Goal: Transaction & Acquisition: Purchase product/service

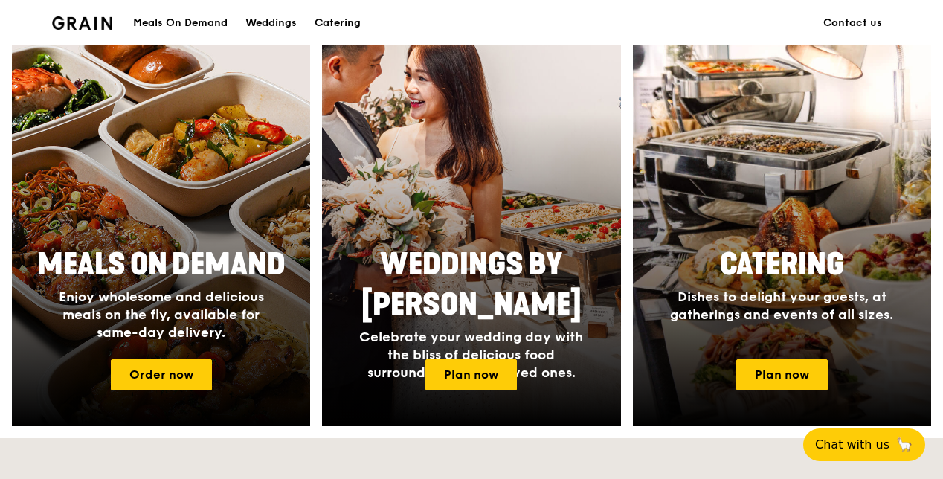
scroll to position [577, 0]
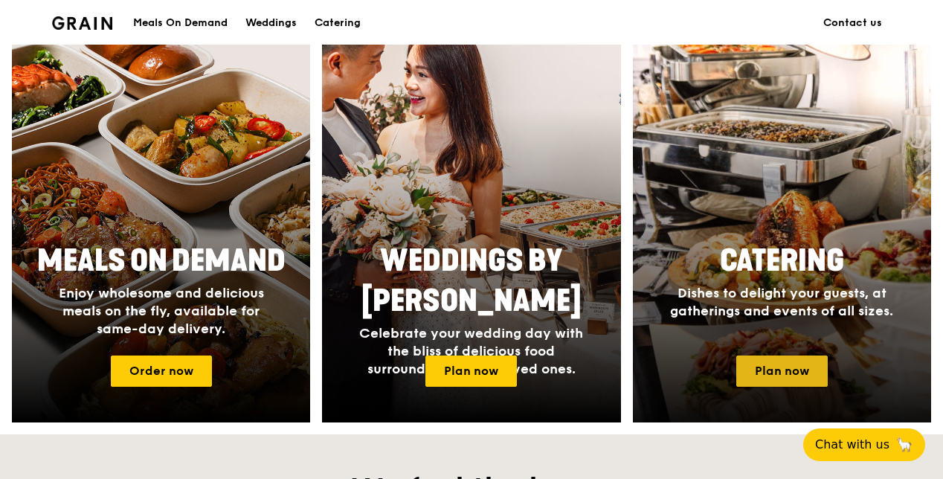
click at [767, 366] on link "Plan now" at bounding box center [781, 370] width 91 height 31
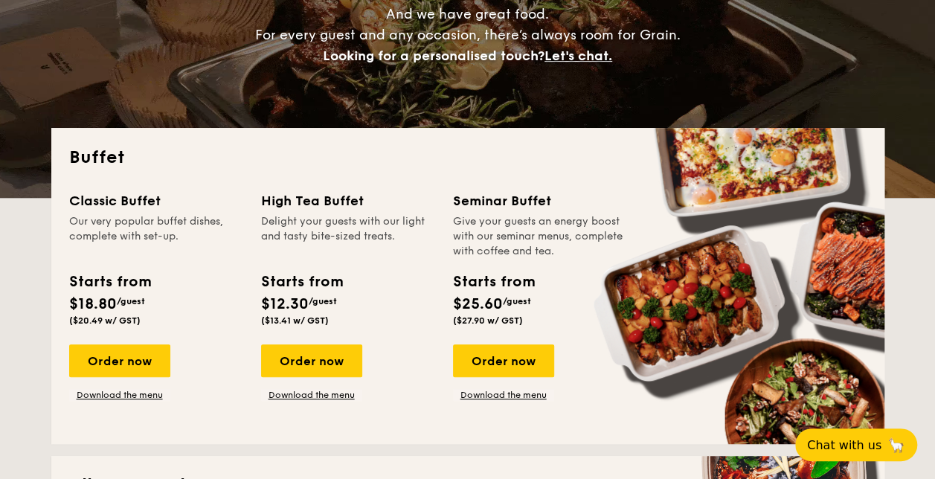
scroll to position [223, 0]
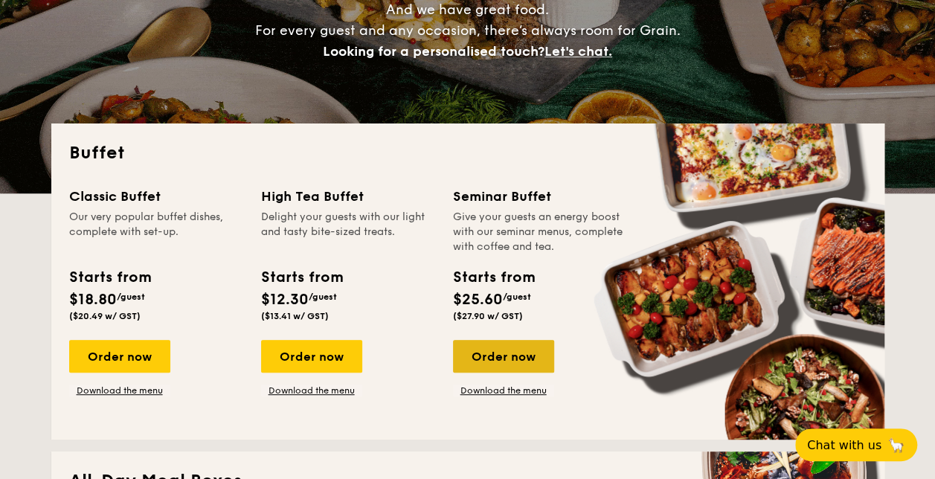
click at [480, 355] on div "Order now" at bounding box center [503, 356] width 101 height 33
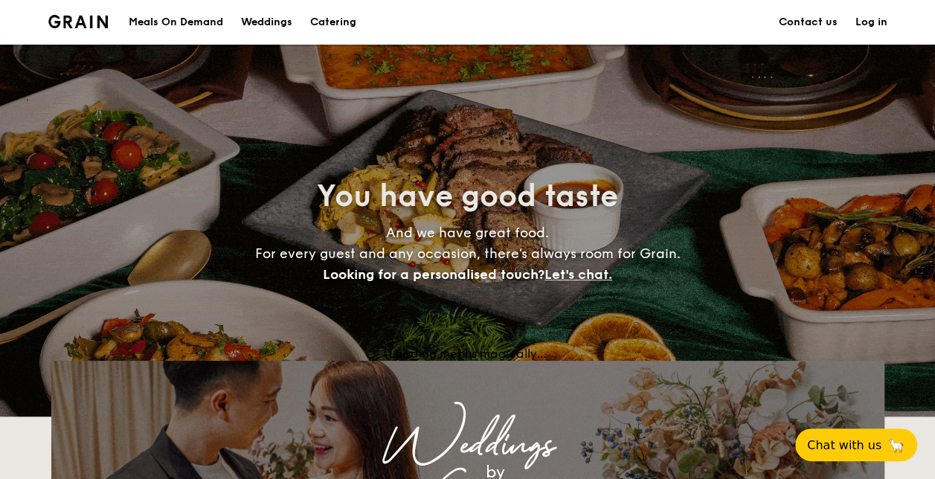
scroll to position [223, 0]
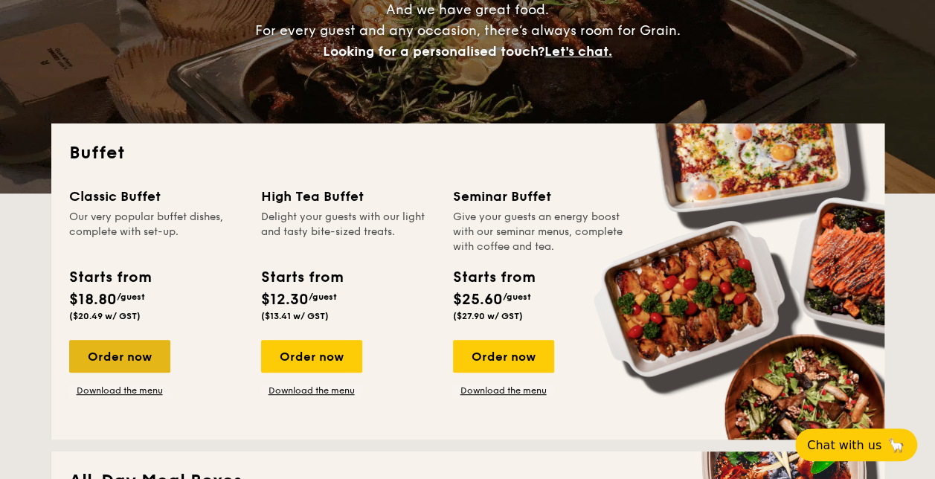
click at [137, 357] on div "Order now" at bounding box center [119, 356] width 101 height 33
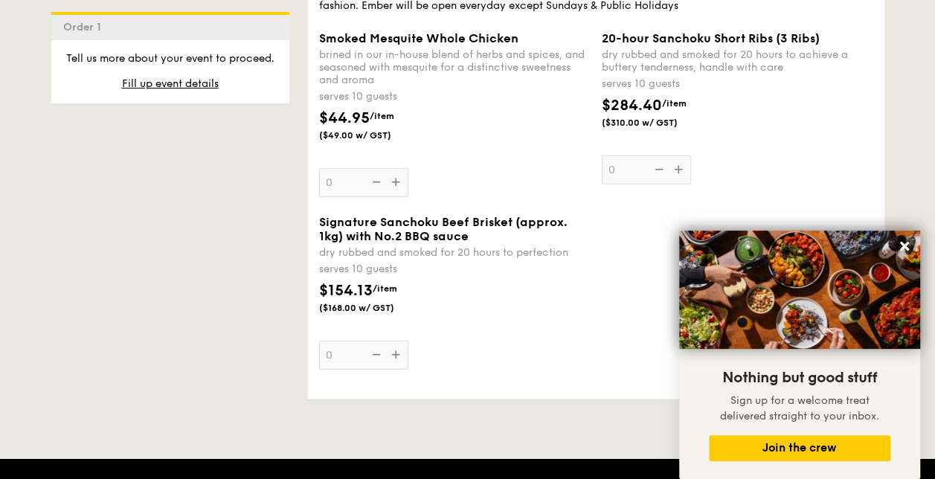
scroll to position [1800, 0]
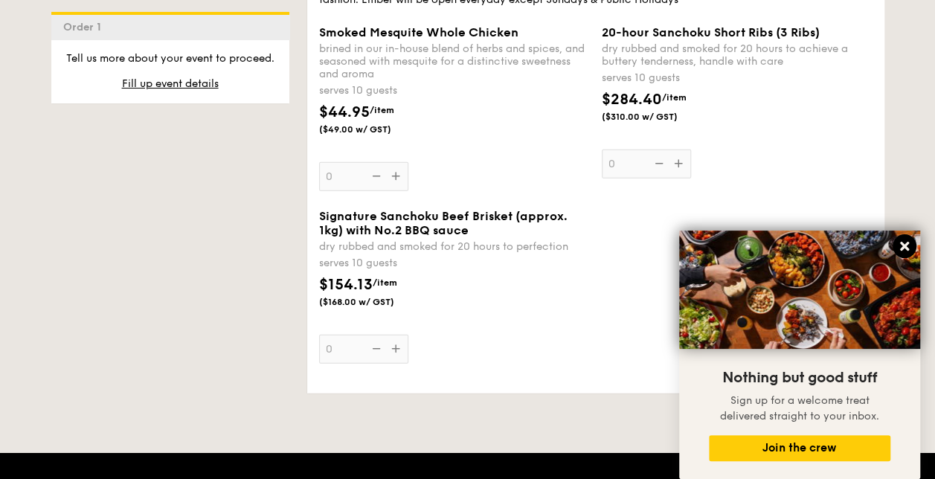
click at [903, 256] on button at bounding box center [904, 246] width 24 height 24
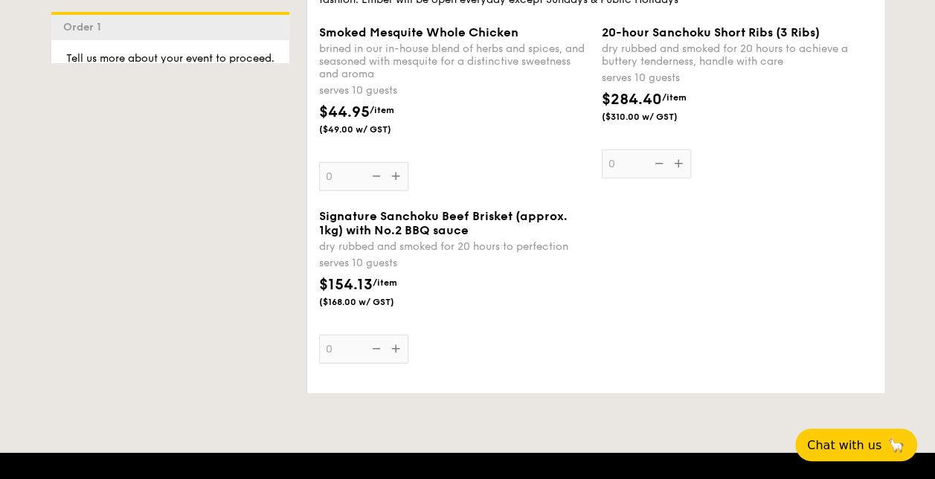
scroll to position [2182, 0]
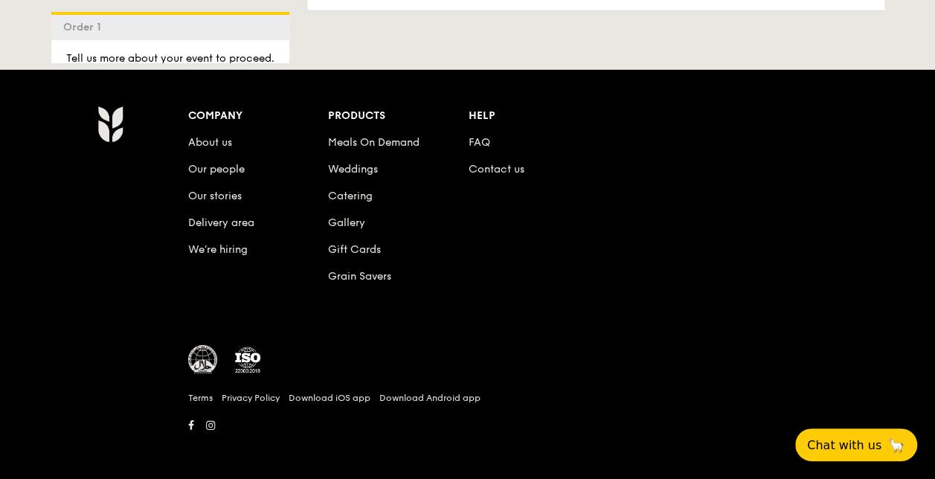
click at [392, 477] on div "Company About us Our people Our stories Delivery area We’re hiring Products Mea…" at bounding box center [467, 276] width 935 height 413
click at [387, 141] on link "Meals On Demand" at bounding box center [373, 142] width 91 height 13
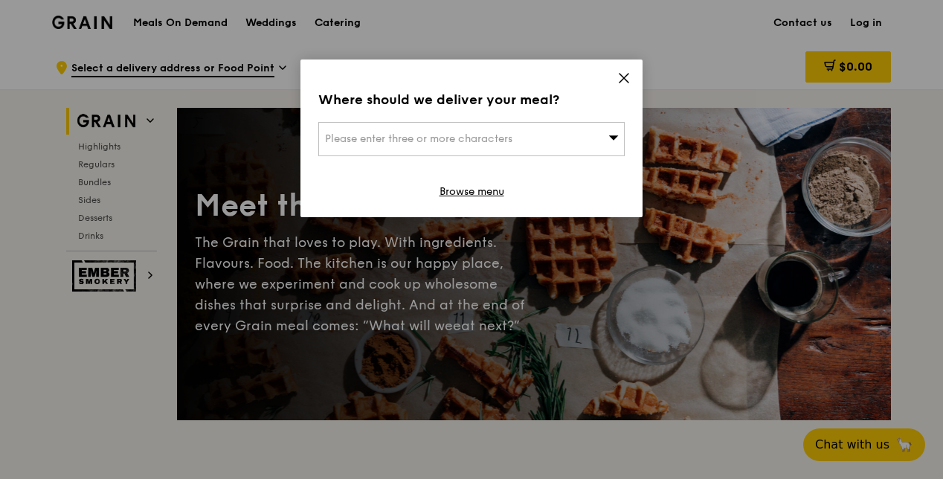
click at [593, 140] on div "Please enter three or more characters" at bounding box center [471, 139] width 306 height 34
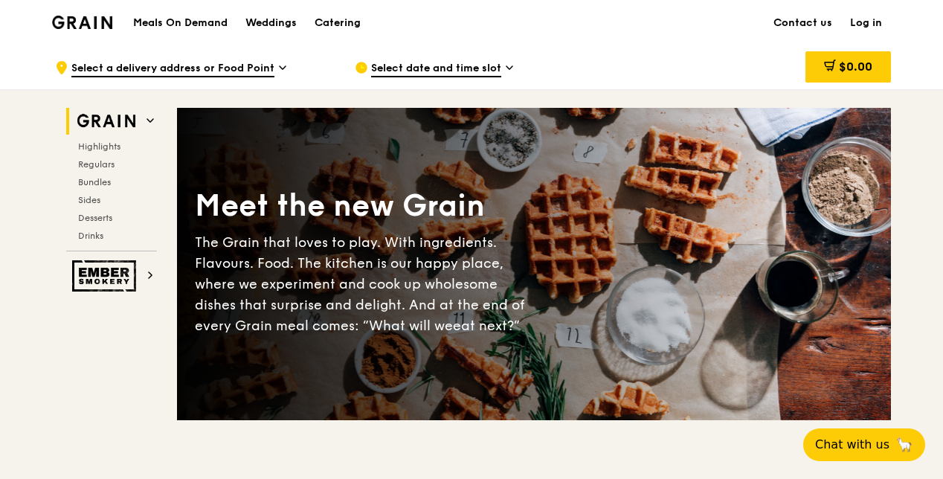
click at [173, 18] on h1 "Meals On Demand" at bounding box center [180, 23] width 94 height 15
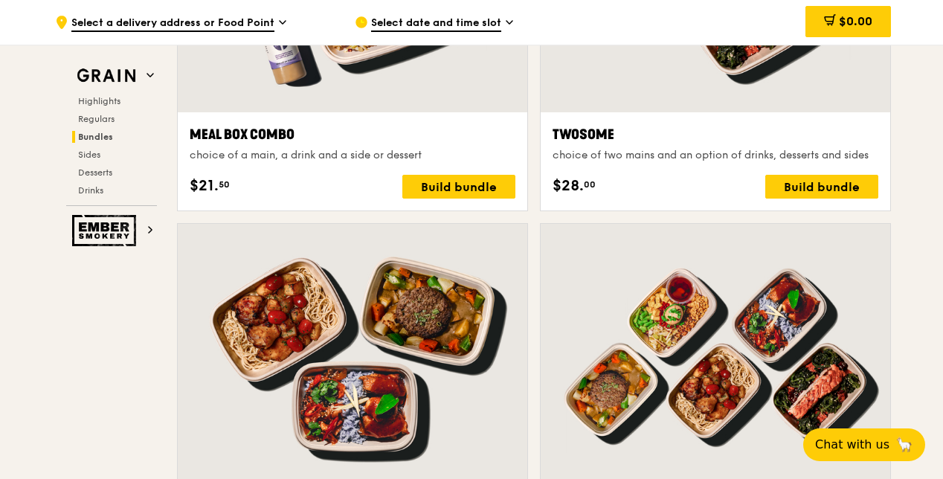
scroll to position [2436, 0]
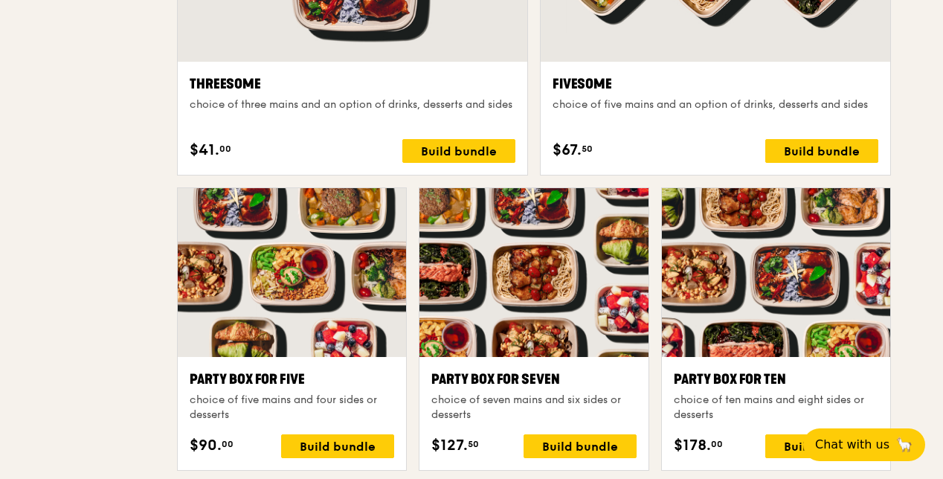
scroll to position [0, 0]
